Goal: Task Accomplishment & Management: Manage account settings

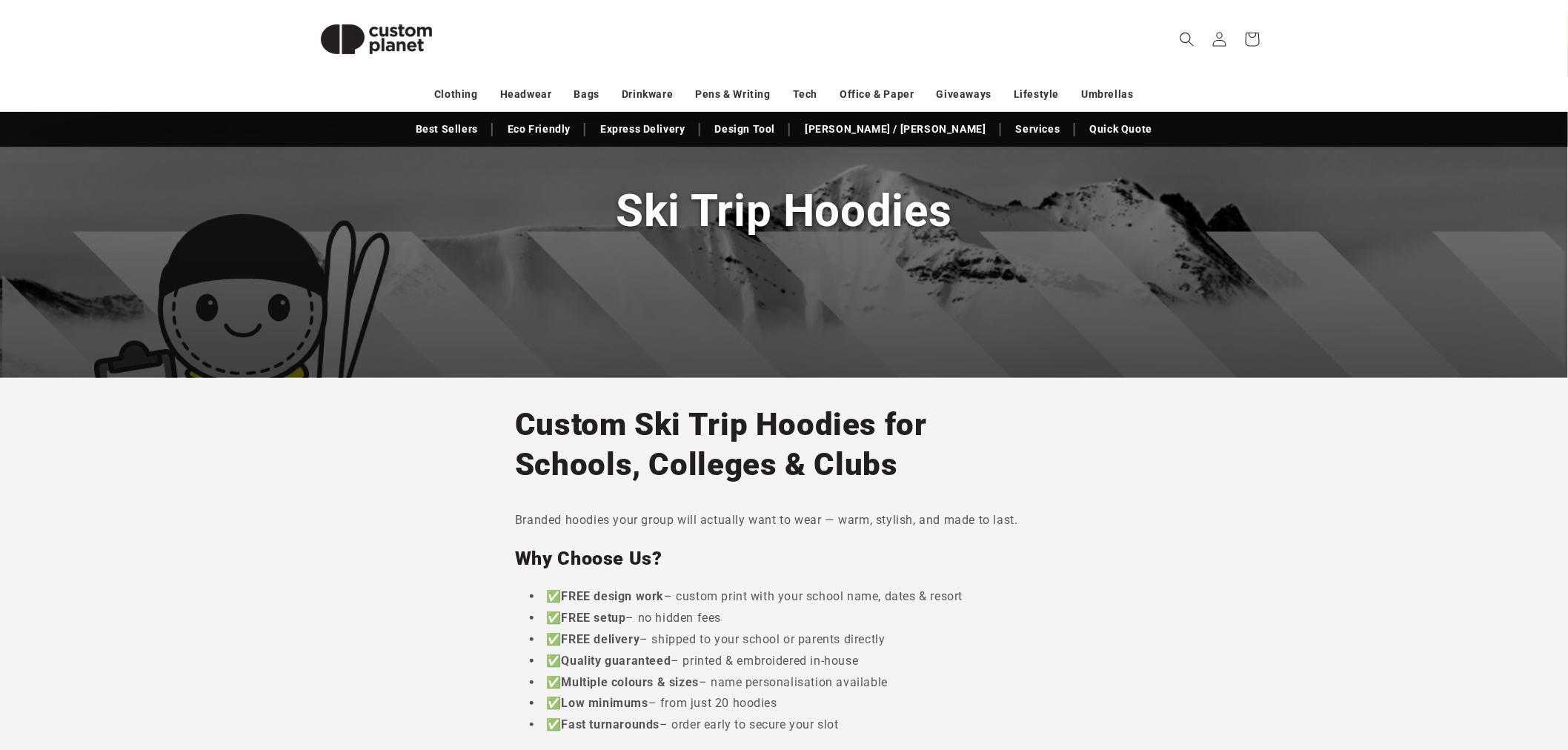
scroll to position [165, 0]
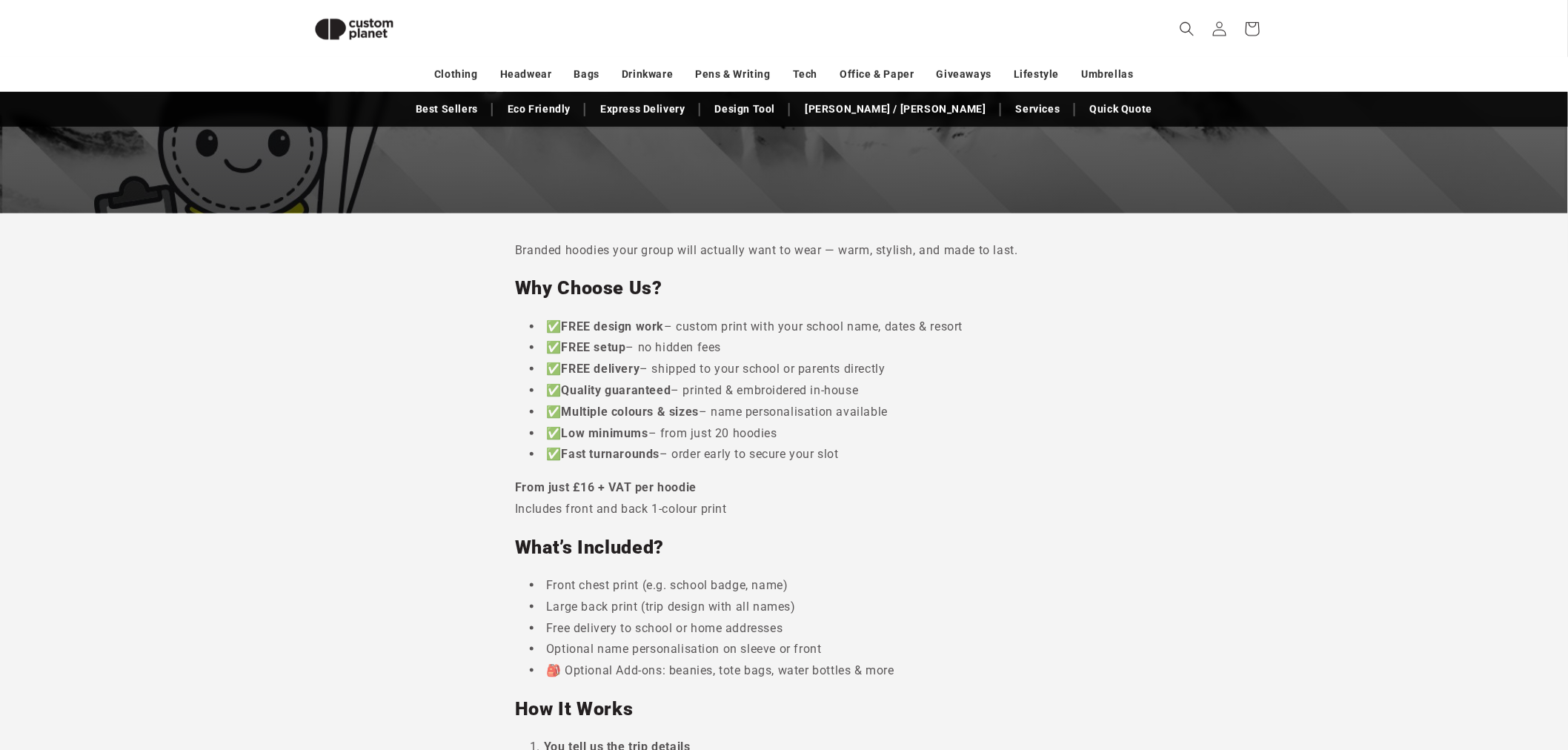
scroll to position [309, 0]
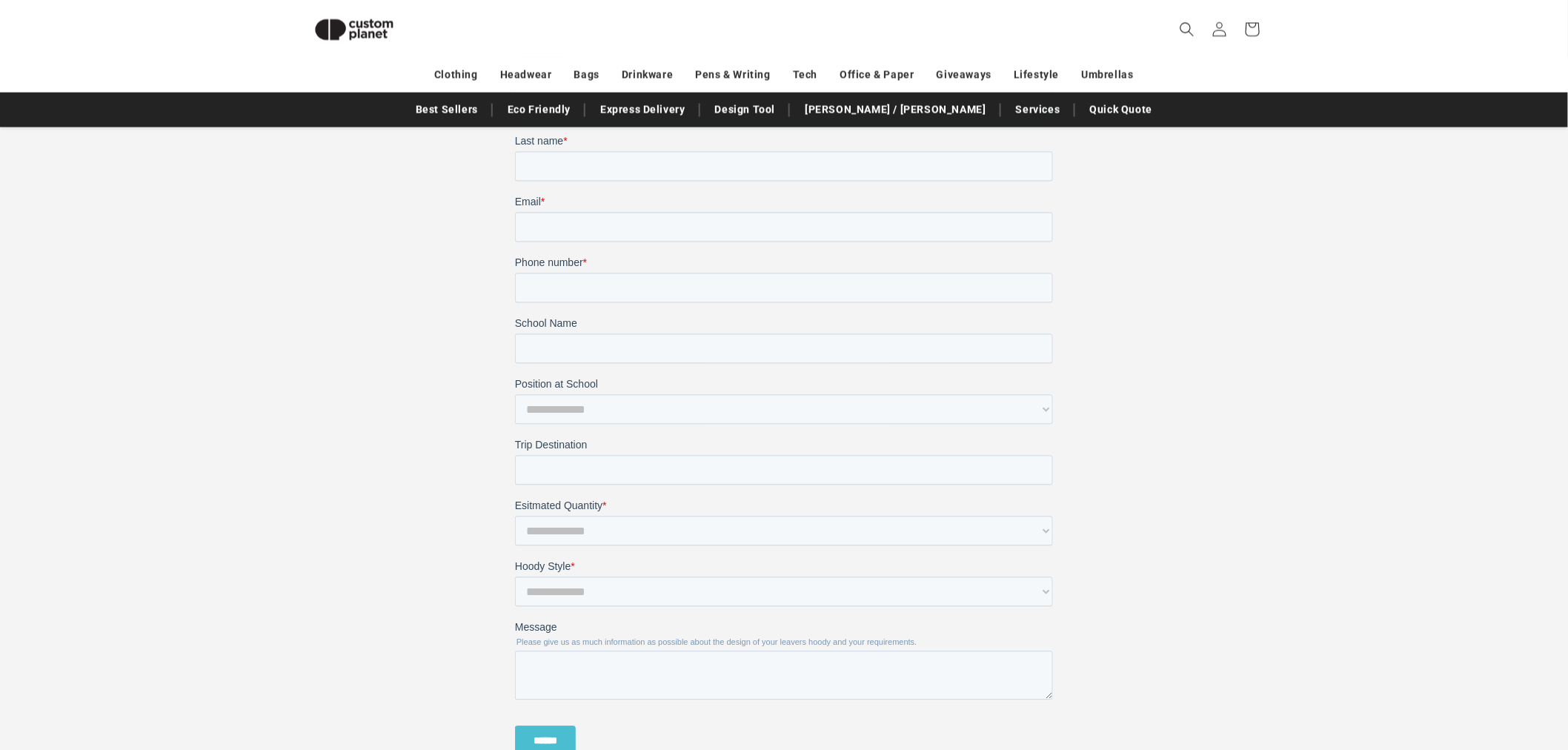
scroll to position [1381, 0]
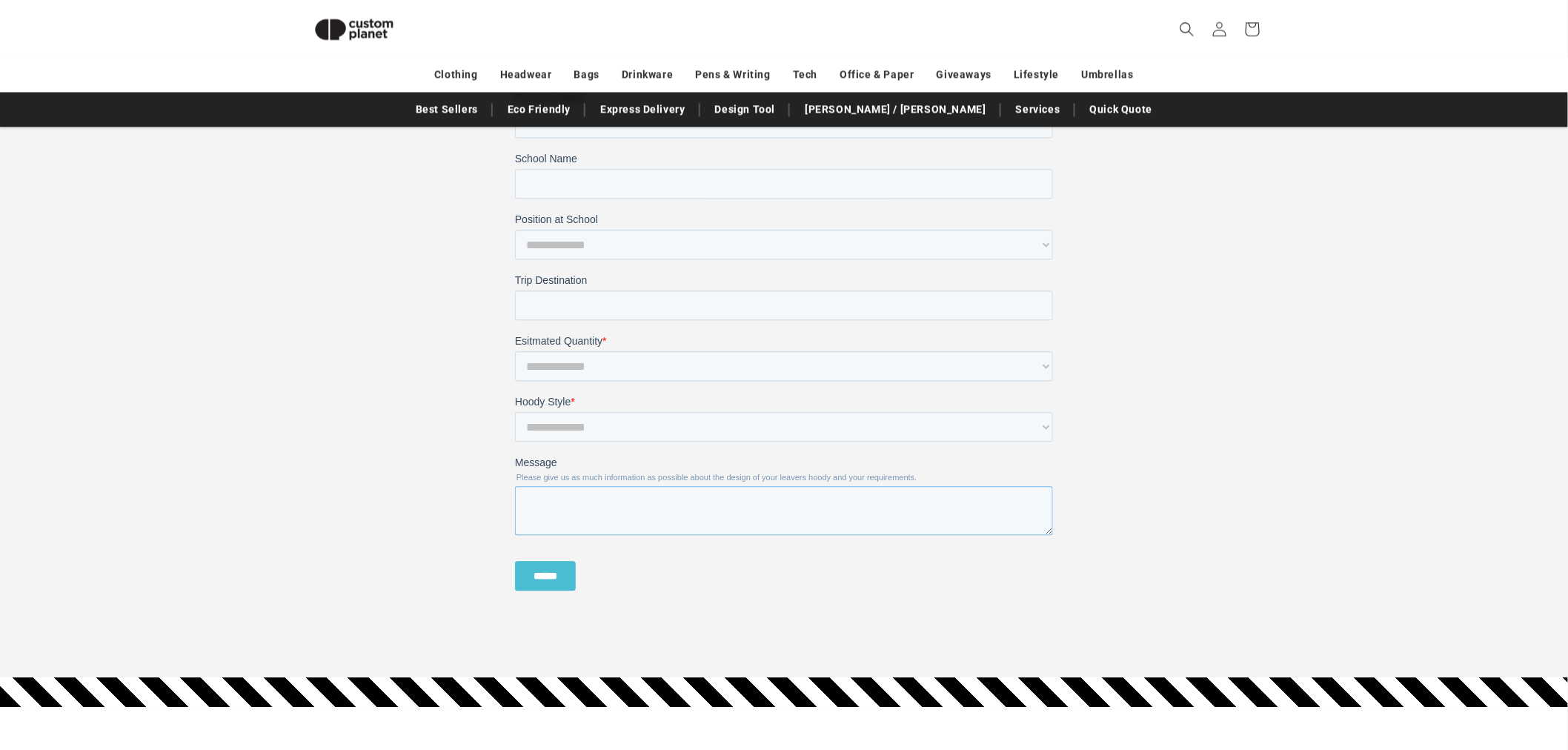
click at [790, 496] on textarea "Message" at bounding box center [783, 510] width 538 height 49
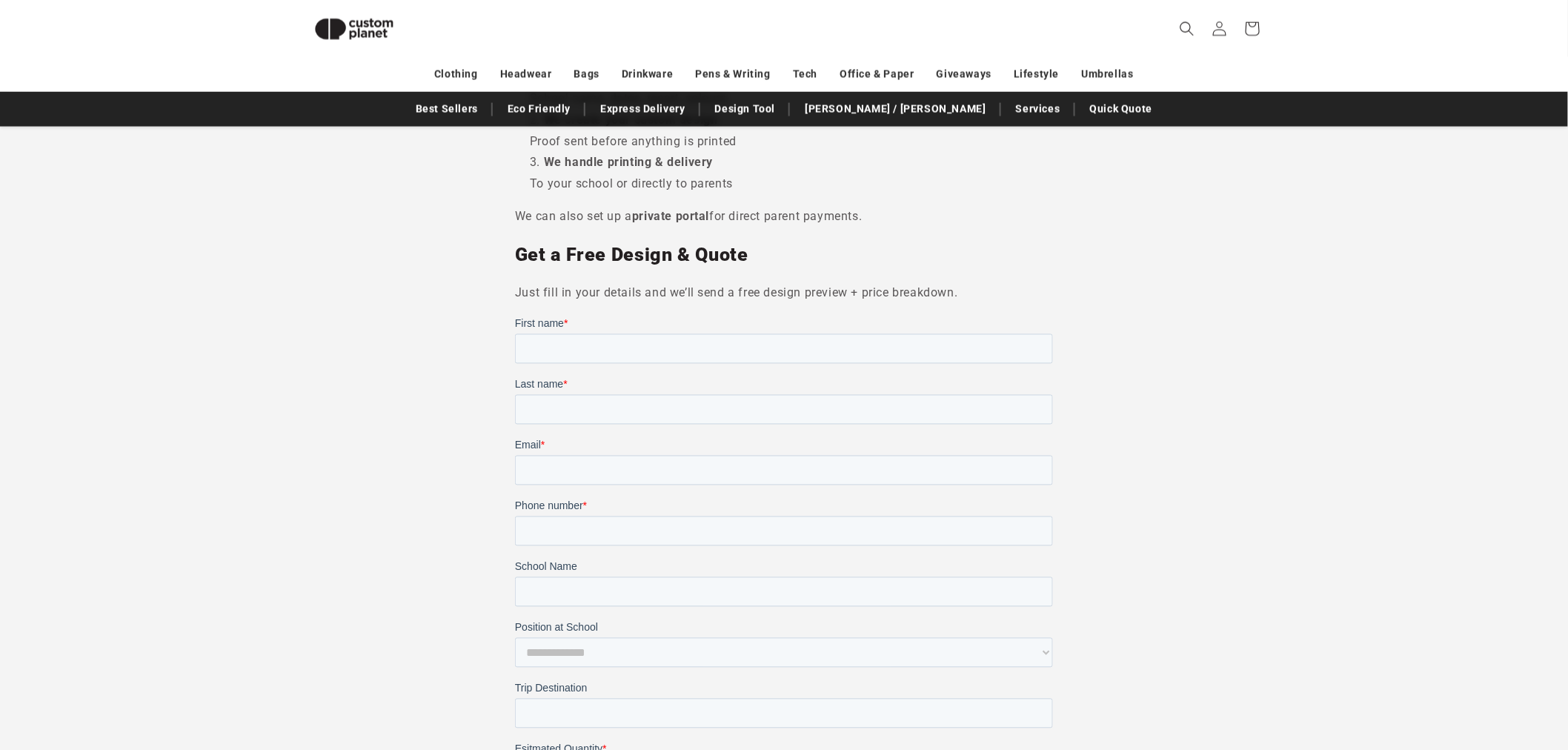
scroll to position [969, 0]
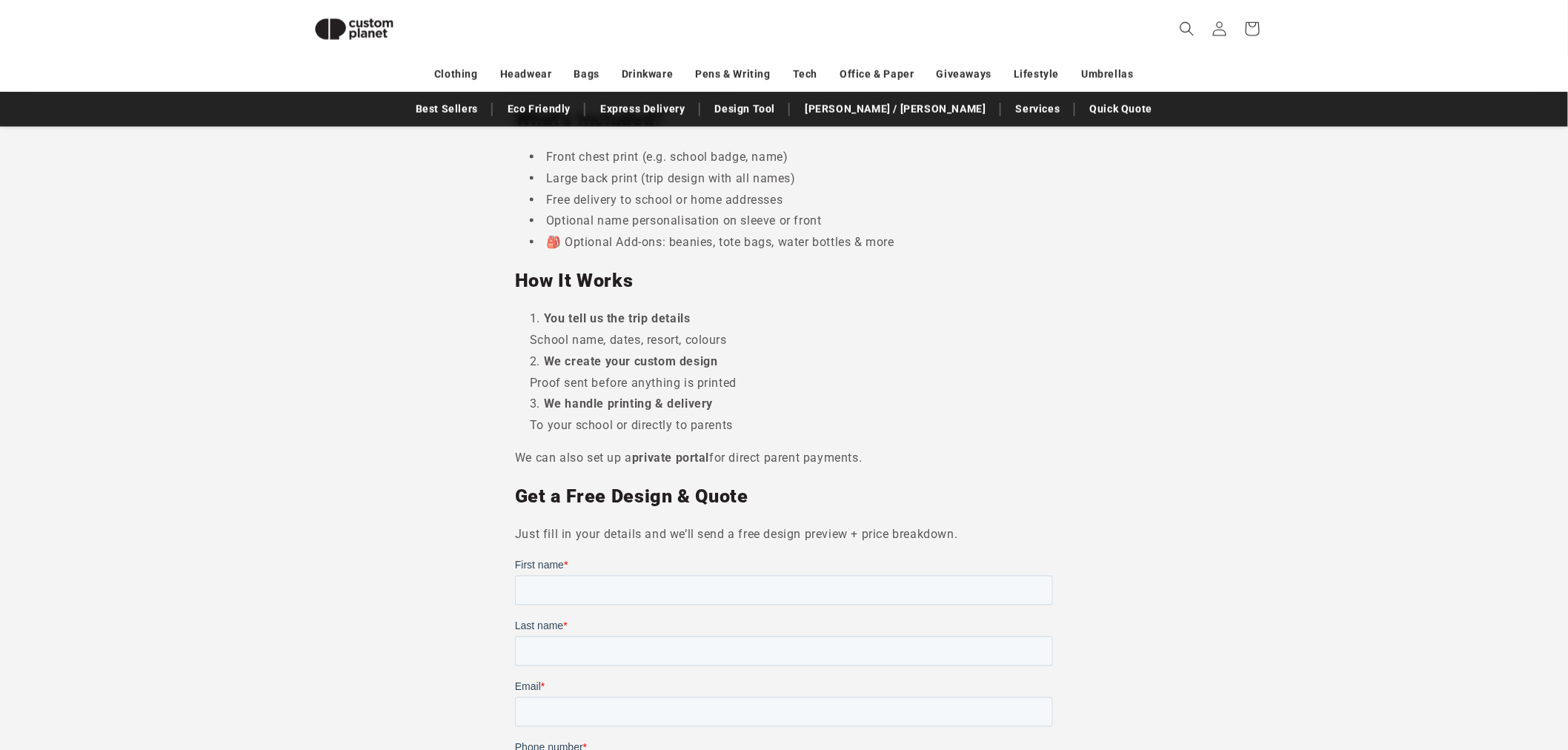
scroll to position [722, 0]
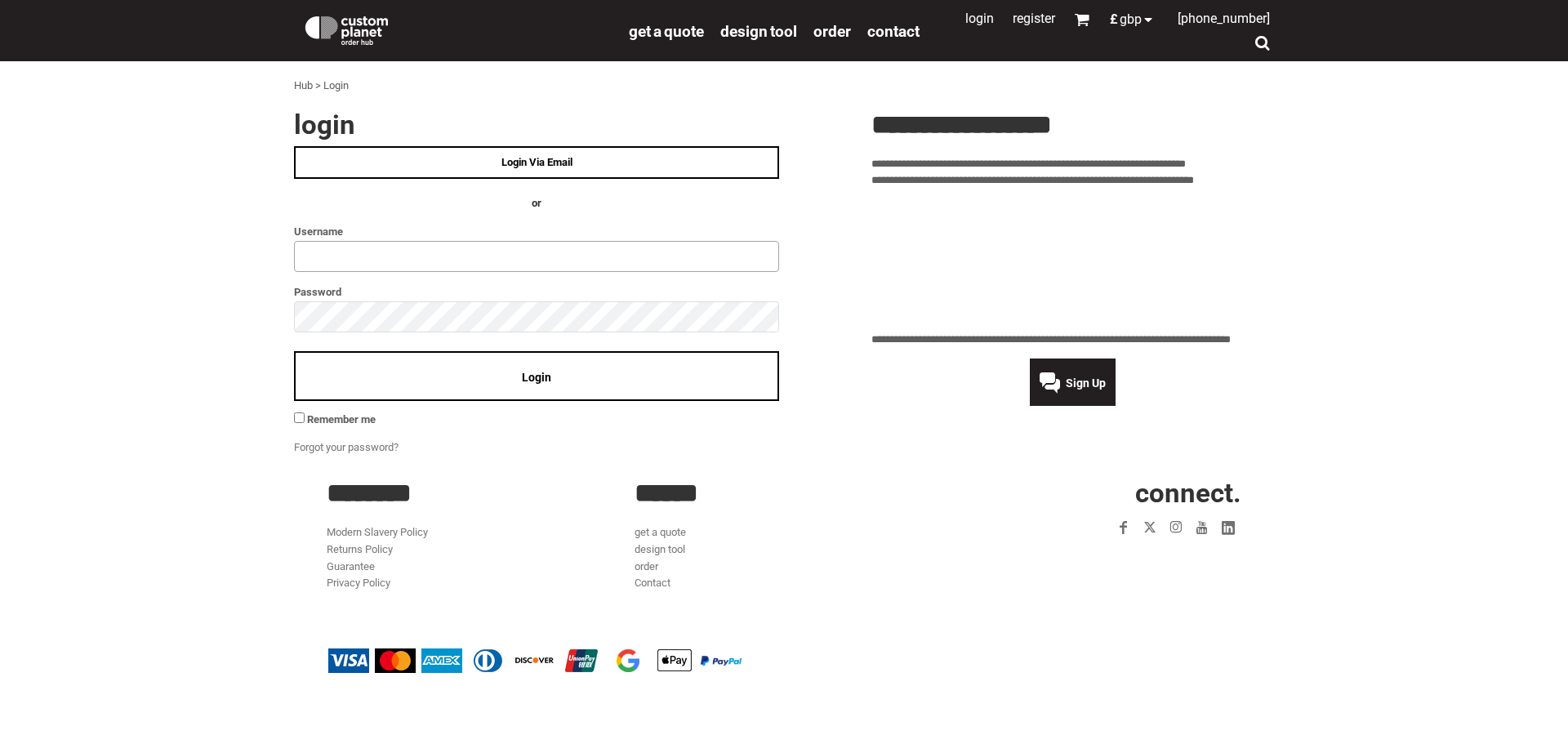
click at [447, 261] on input "text" at bounding box center [536, 256] width 485 height 31
click at [447, 260] on input "text" at bounding box center [536, 256] width 485 height 31
type input "********"
click at [348, 386] on div "Login" at bounding box center [536, 376] width 485 height 50
